Goal: Navigation & Orientation: Find specific page/section

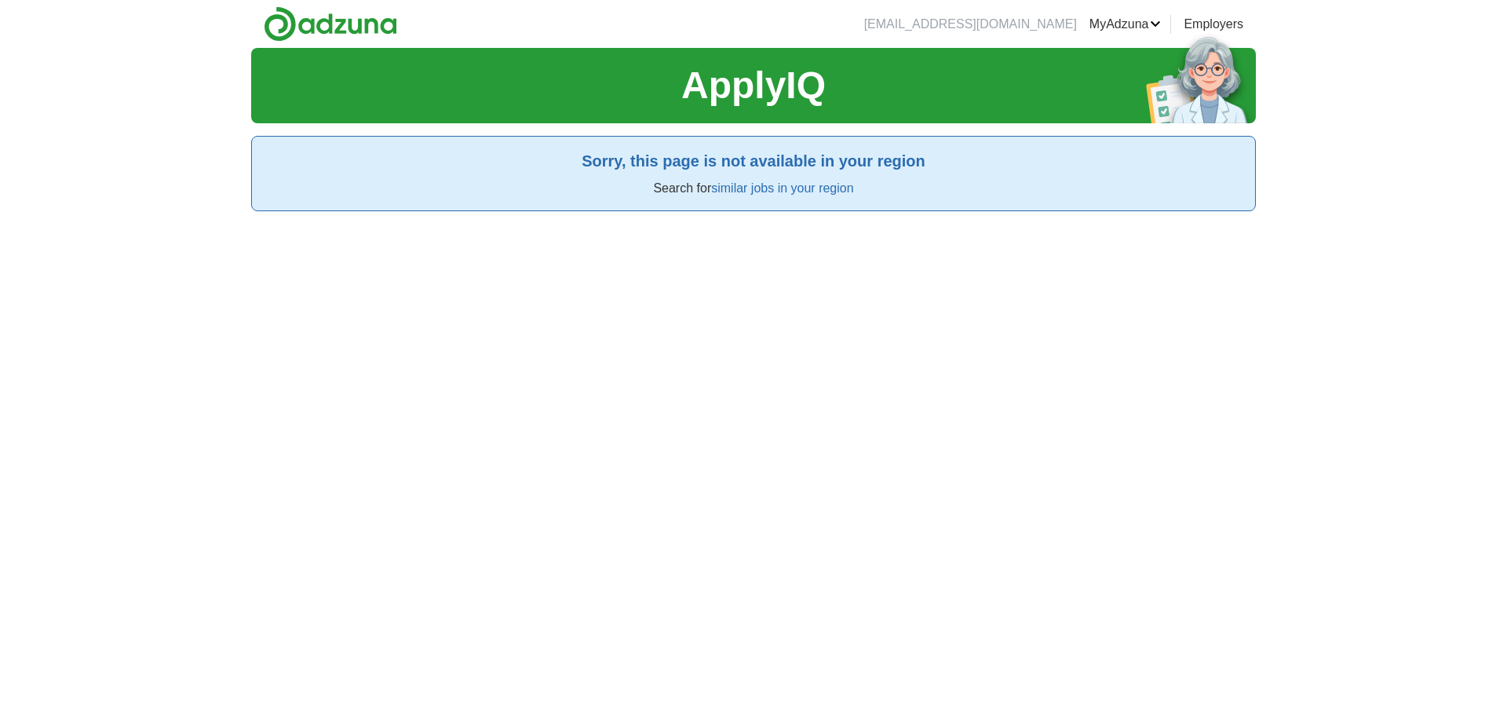
click at [768, 192] on link "similar jobs in your region" at bounding box center [782, 187] width 142 height 13
click at [802, 187] on link "similar jobs in your region" at bounding box center [782, 187] width 142 height 13
